Goal: Transaction & Acquisition: Purchase product/service

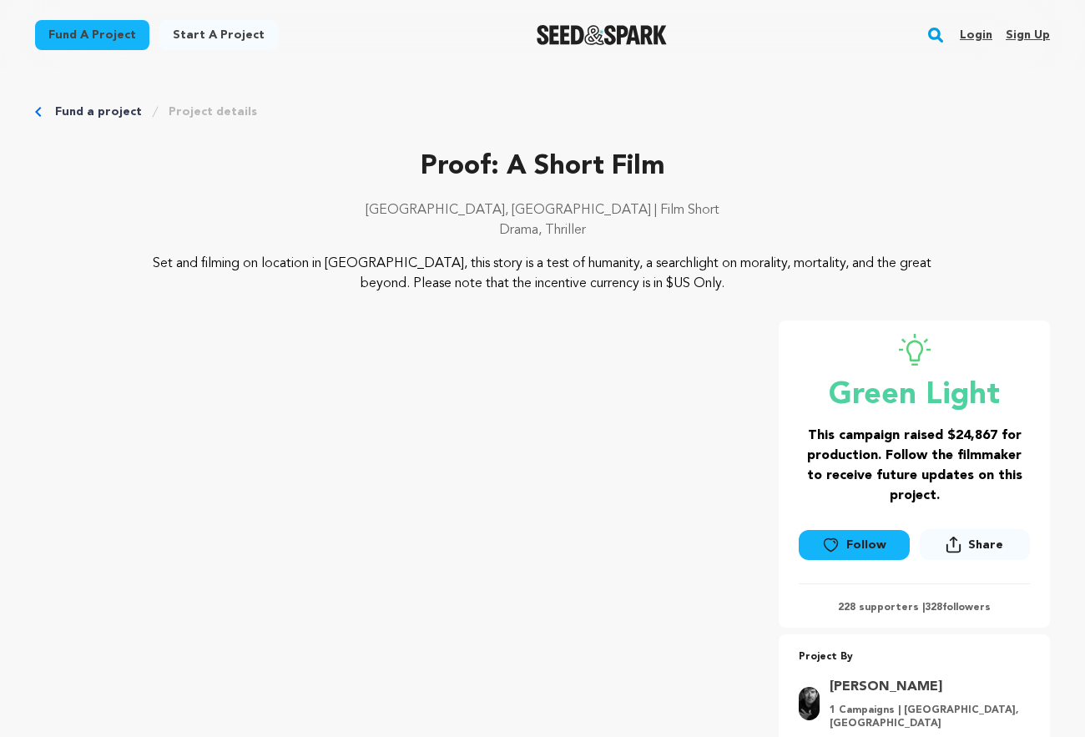
click at [975, 34] on link "Login" at bounding box center [976, 35] width 33 height 27
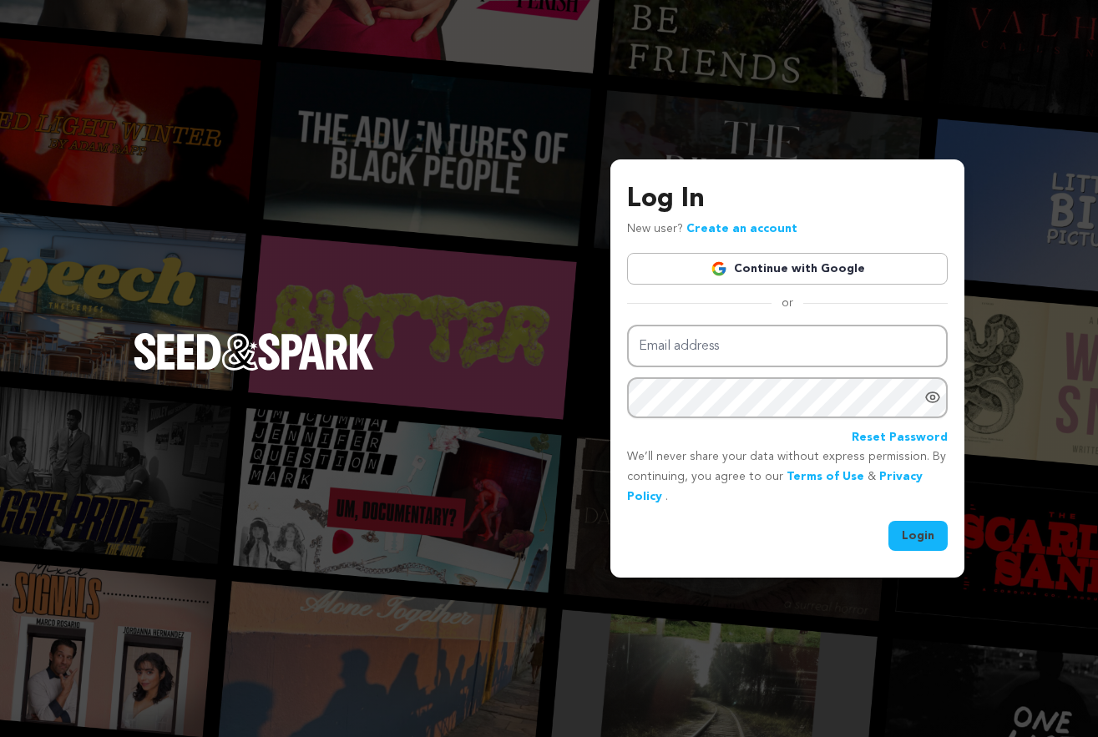
type input "anangelshortfilmproject@gmail.com"
click at [747, 541] on div "Login" at bounding box center [787, 536] width 321 height 30
click at [932, 397] on icon "Show password as plain text. Warning: this will display your password on the sc…" at bounding box center [932, 397] width 17 height 17
